Goal: Information Seeking & Learning: Learn about a topic

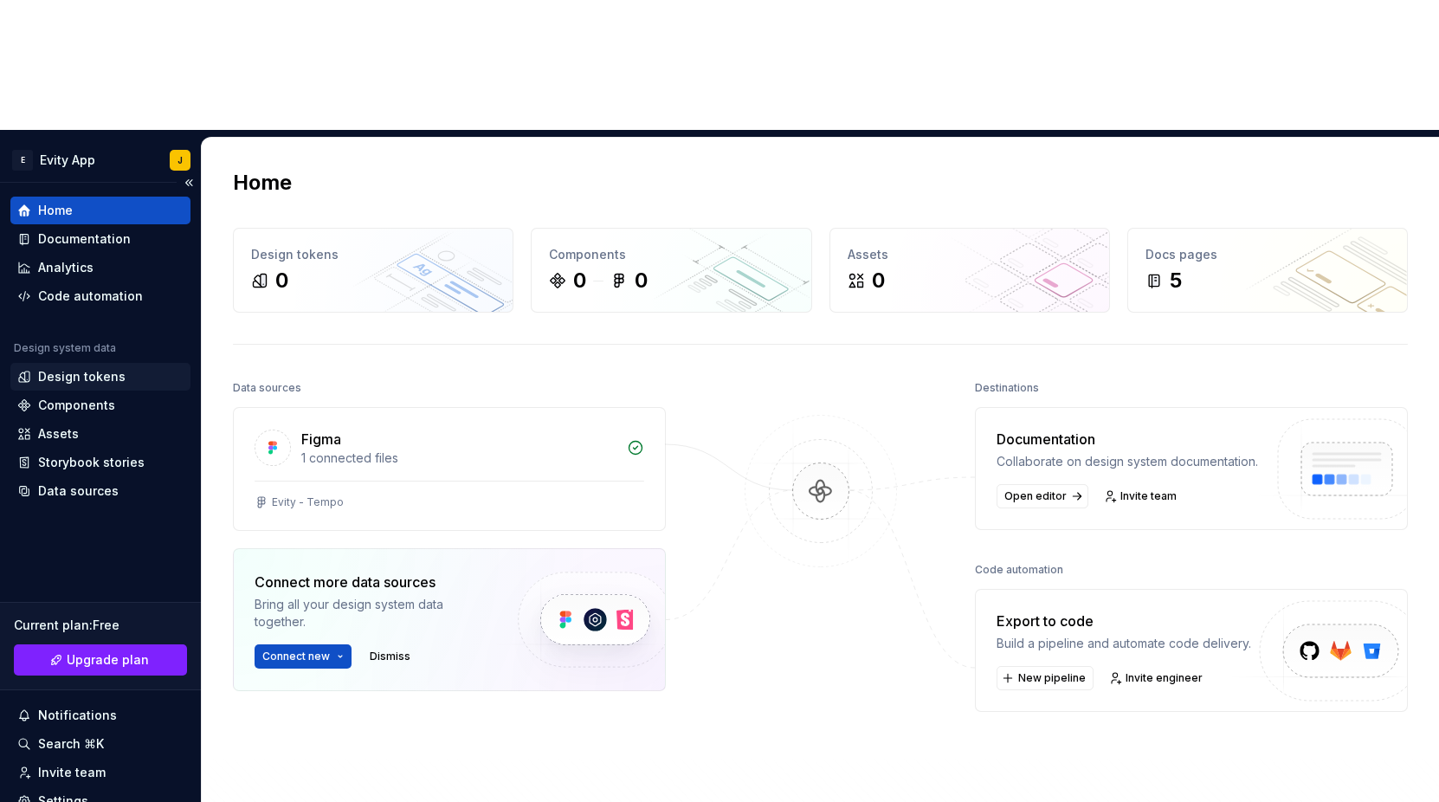
click at [58, 363] on div "Design tokens" at bounding box center [100, 377] width 180 height 28
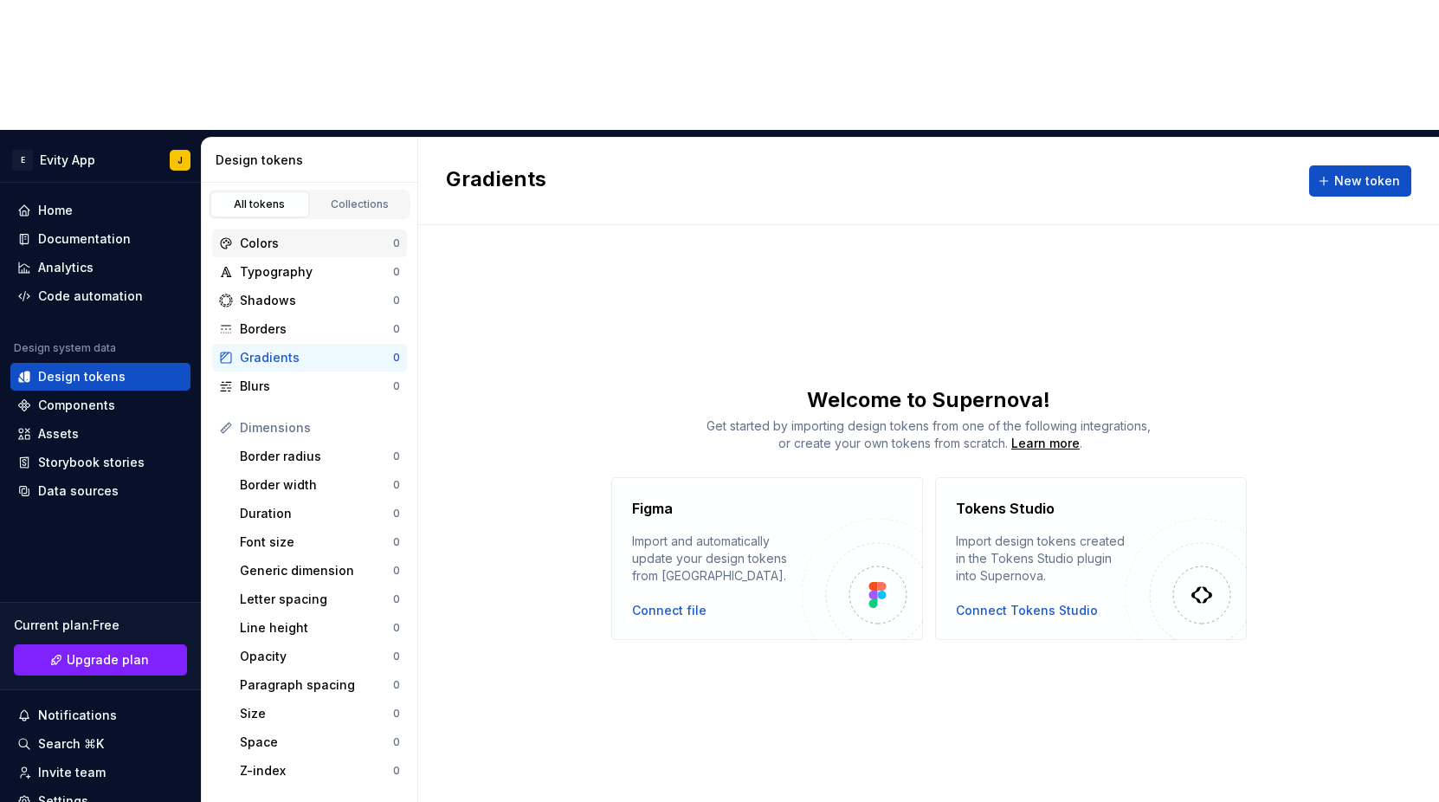
click at [292, 235] on div "Colors" at bounding box center [316, 243] width 153 height 17
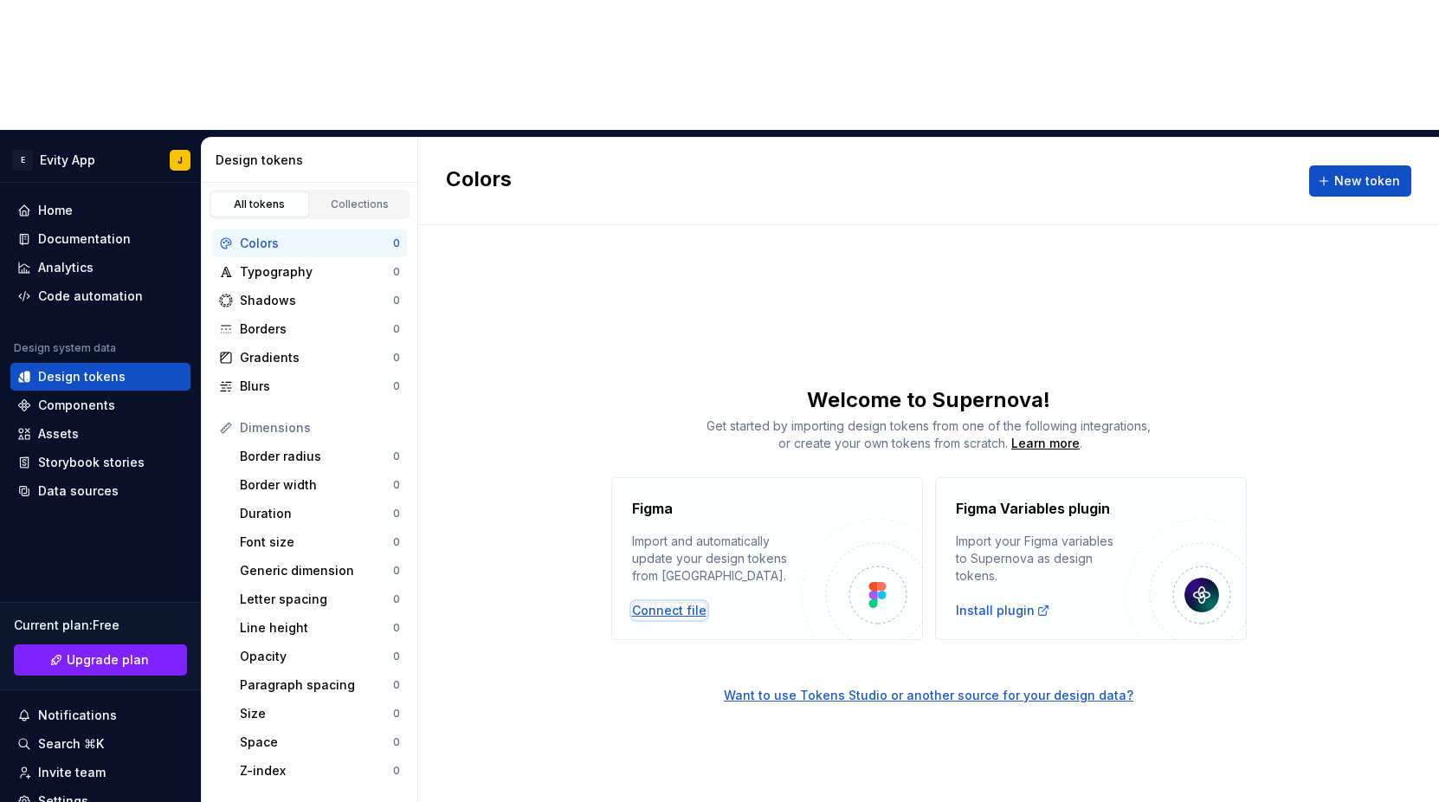
click at [662, 602] on div "Connect file" at bounding box center [669, 610] width 74 height 17
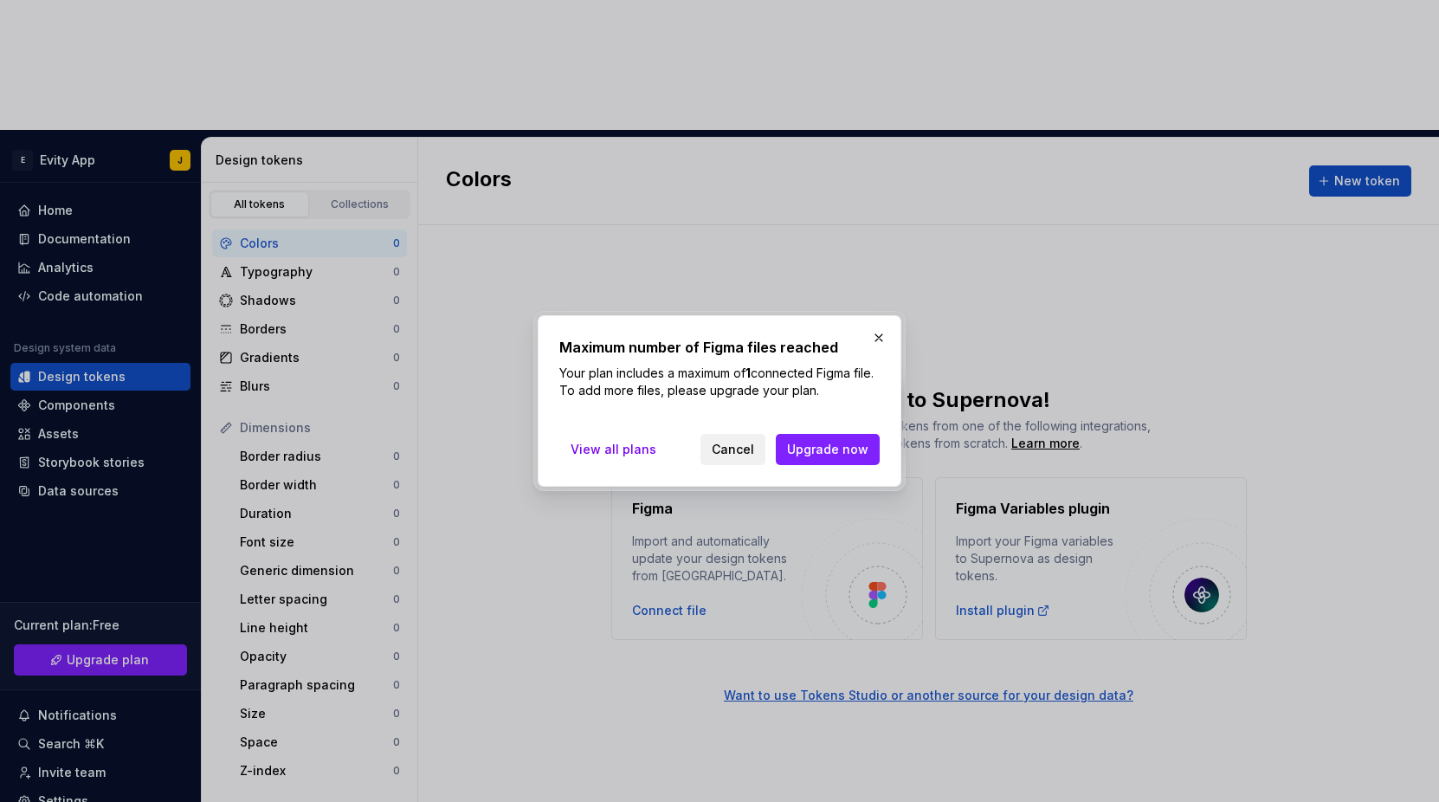
click at [719, 449] on span "Cancel" at bounding box center [733, 449] width 42 height 17
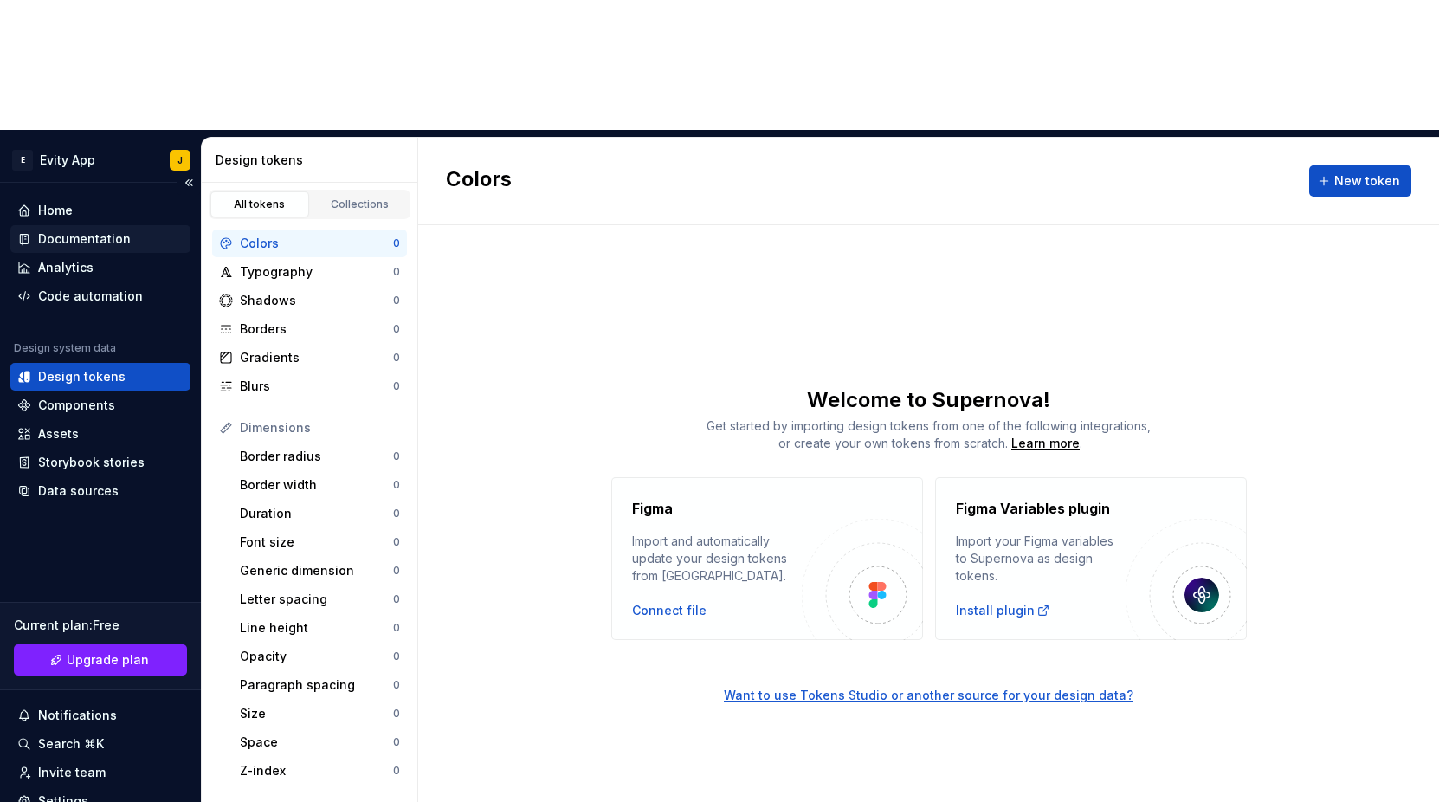
click at [63, 230] on div "Documentation" at bounding box center [84, 238] width 93 height 17
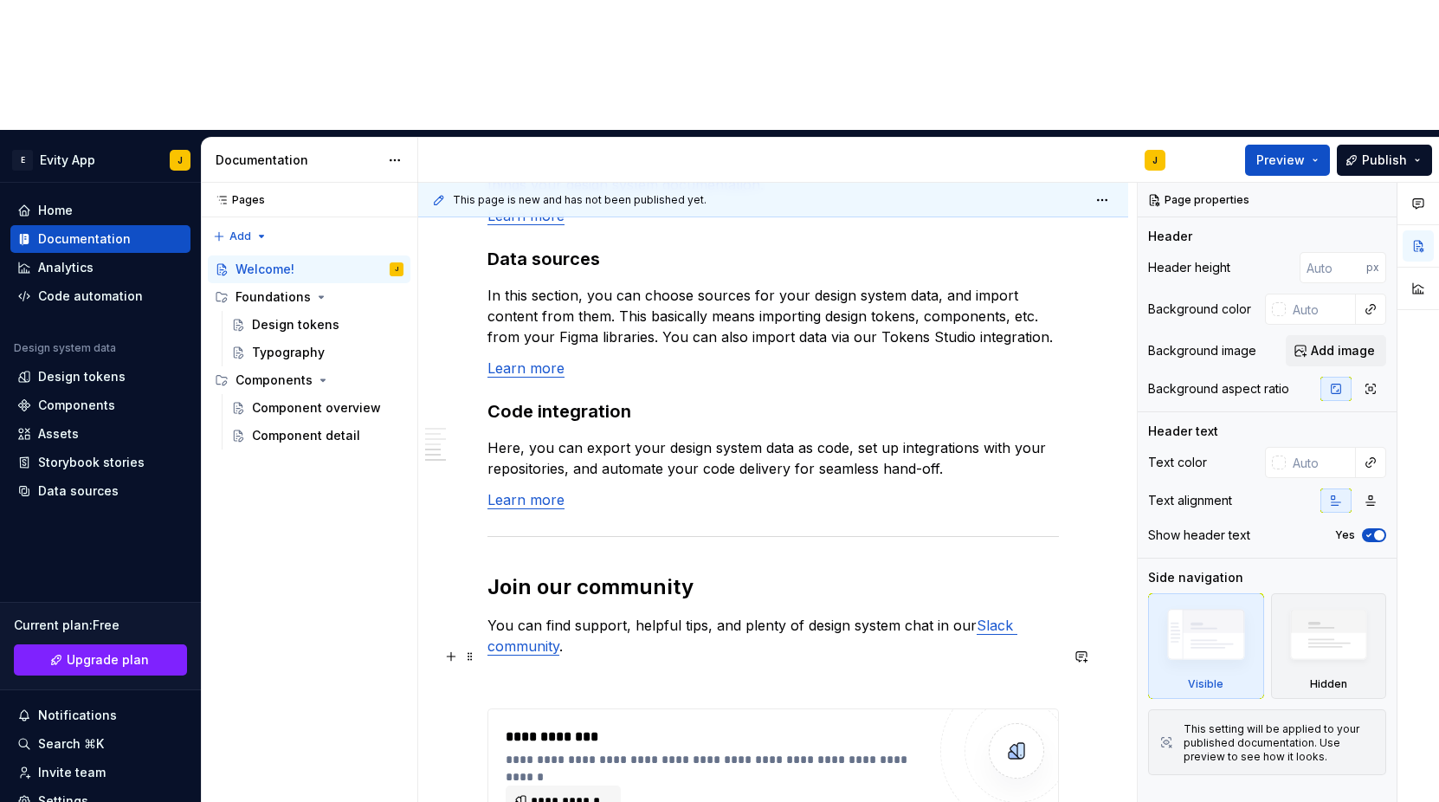
scroll to position [1431, 0]
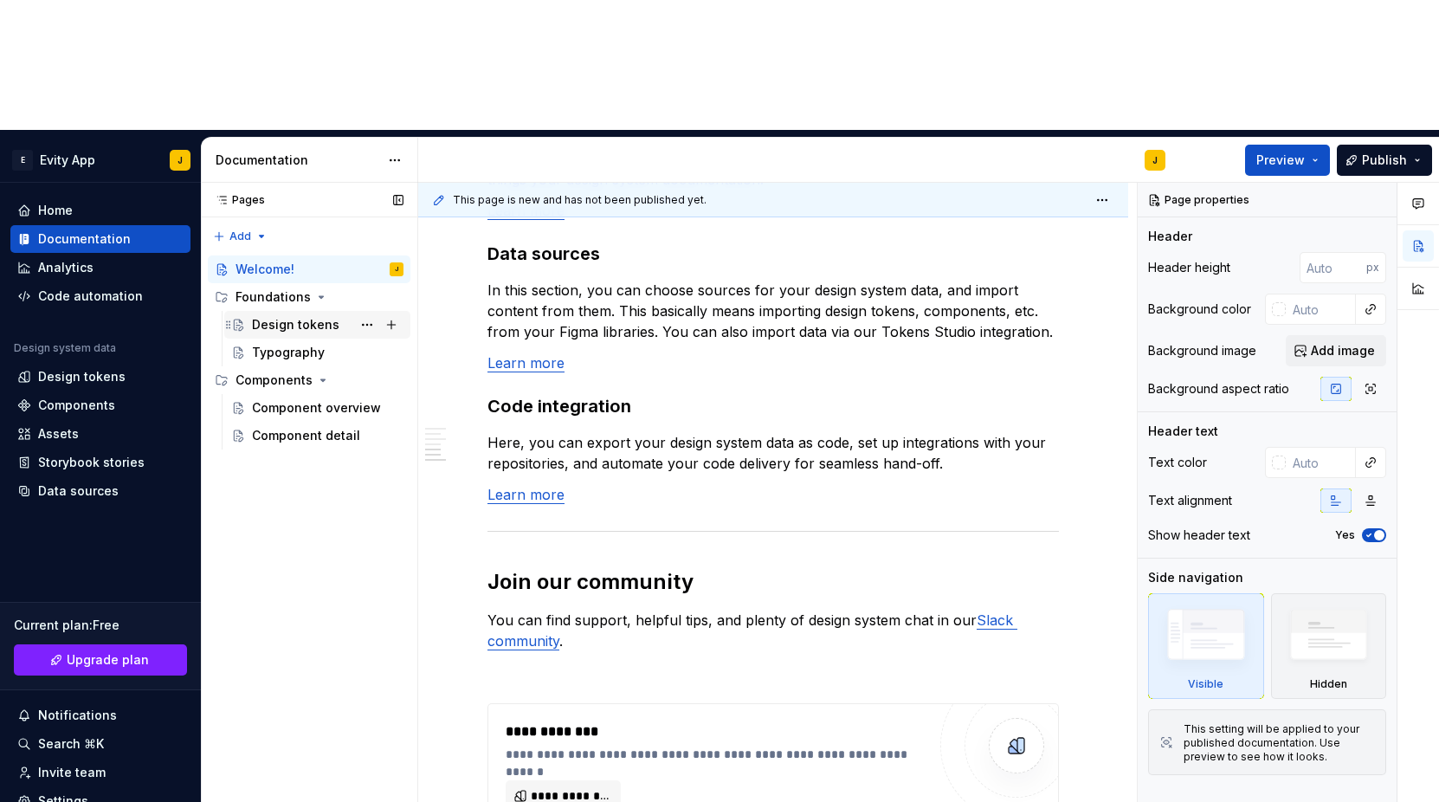
click at [306, 316] on div "Design tokens" at bounding box center [295, 324] width 87 height 17
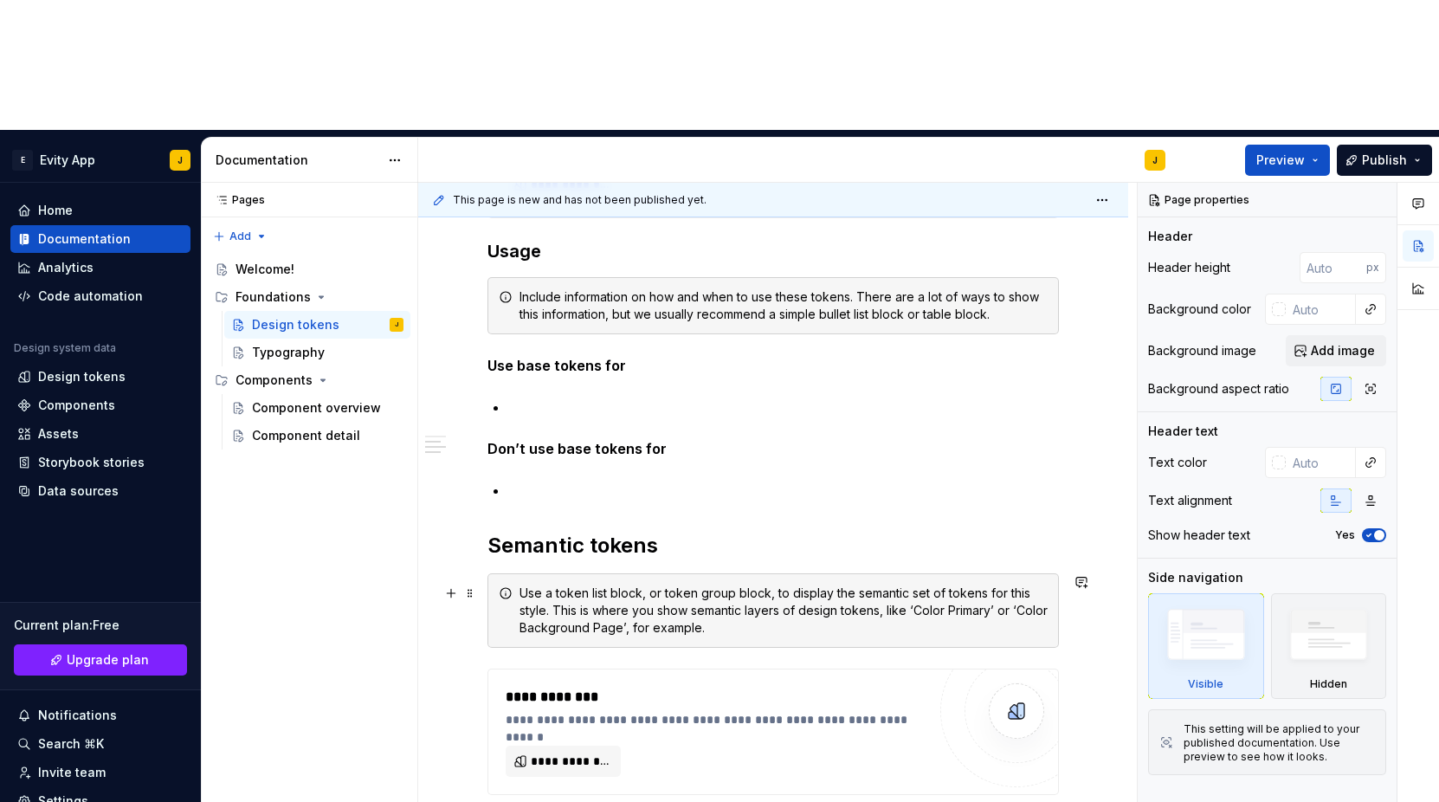
scroll to position [836, 0]
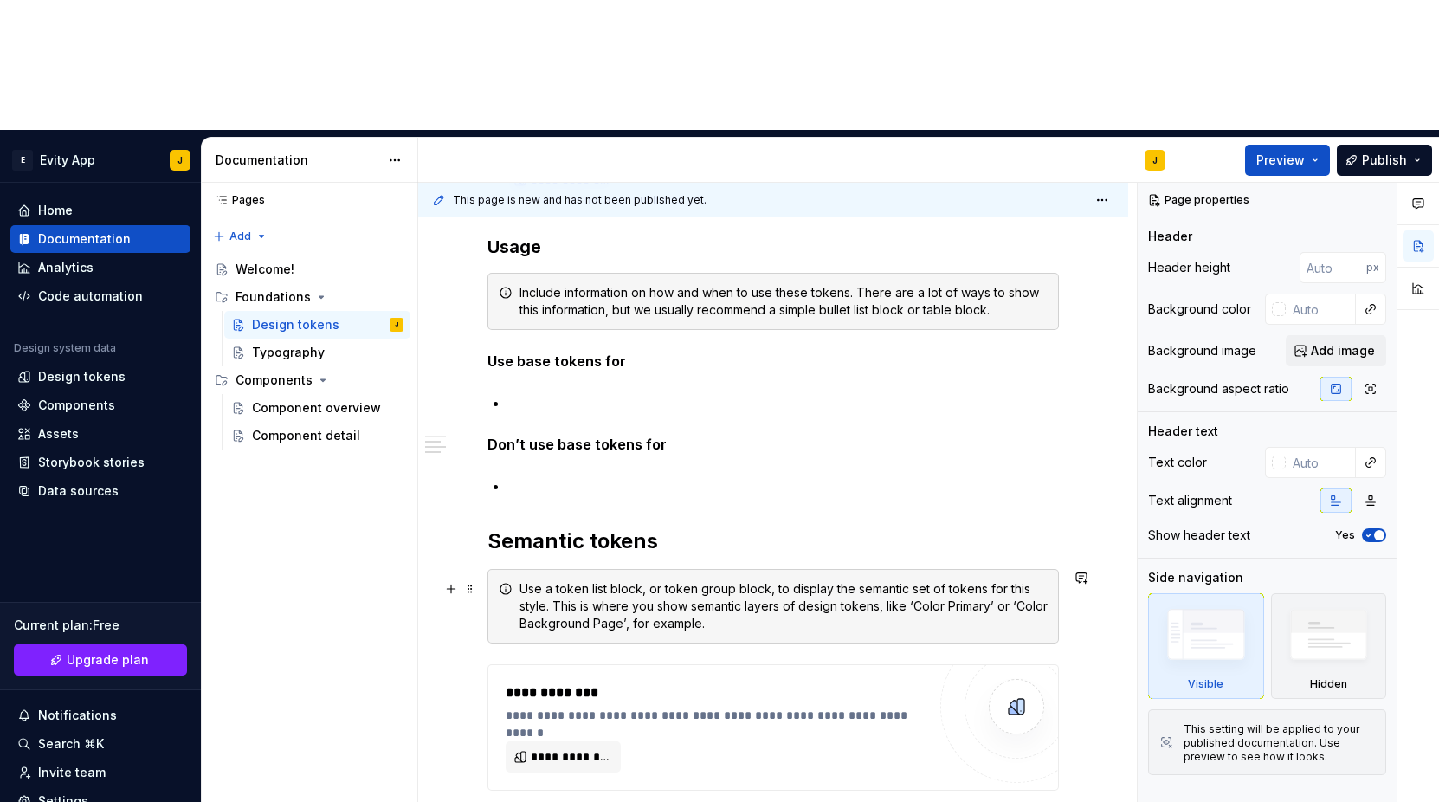
type textarea "*"
